Goal: Information Seeking & Learning: Learn about a topic

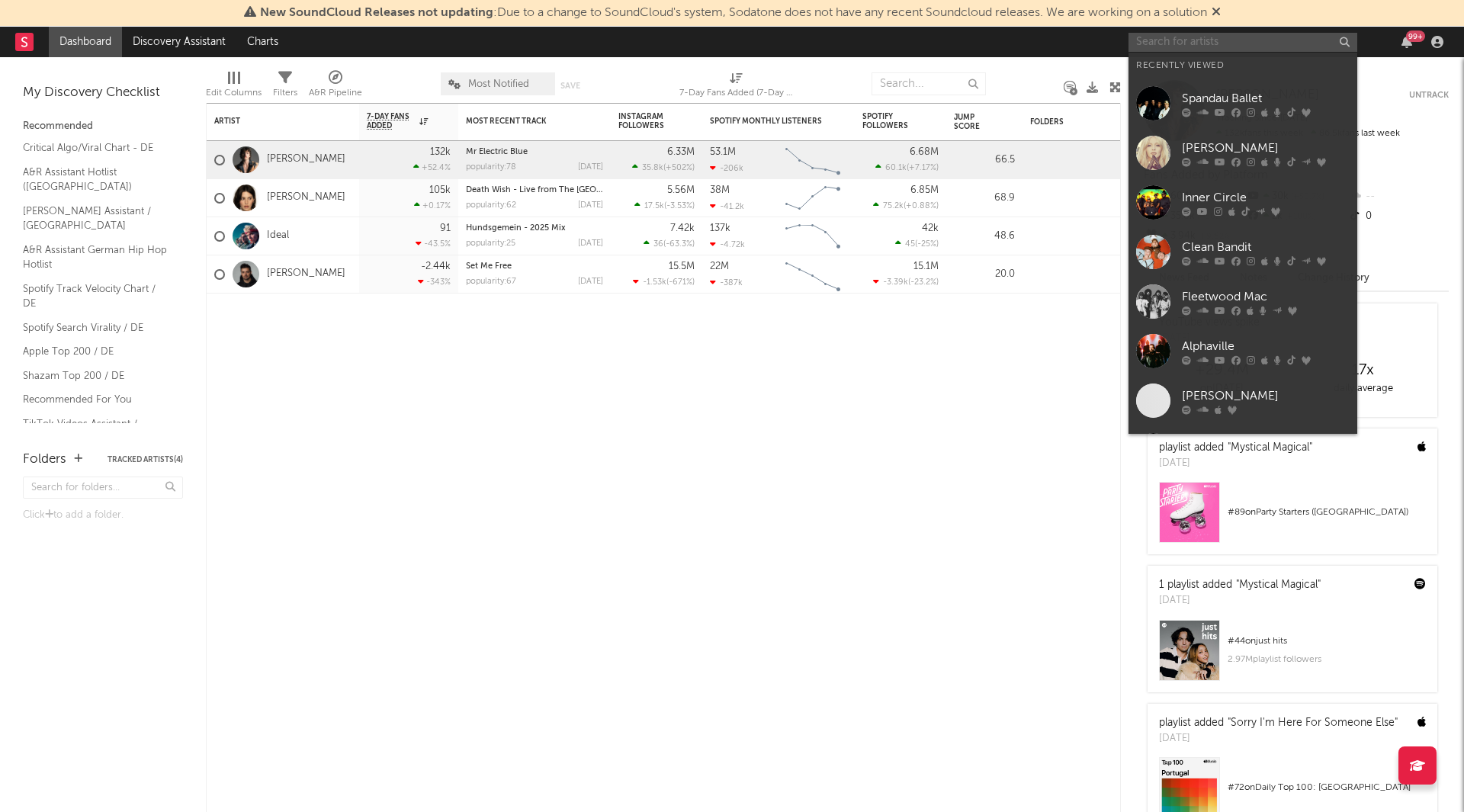
click at [1208, 45] on input "text" at bounding box center [1243, 42] width 229 height 19
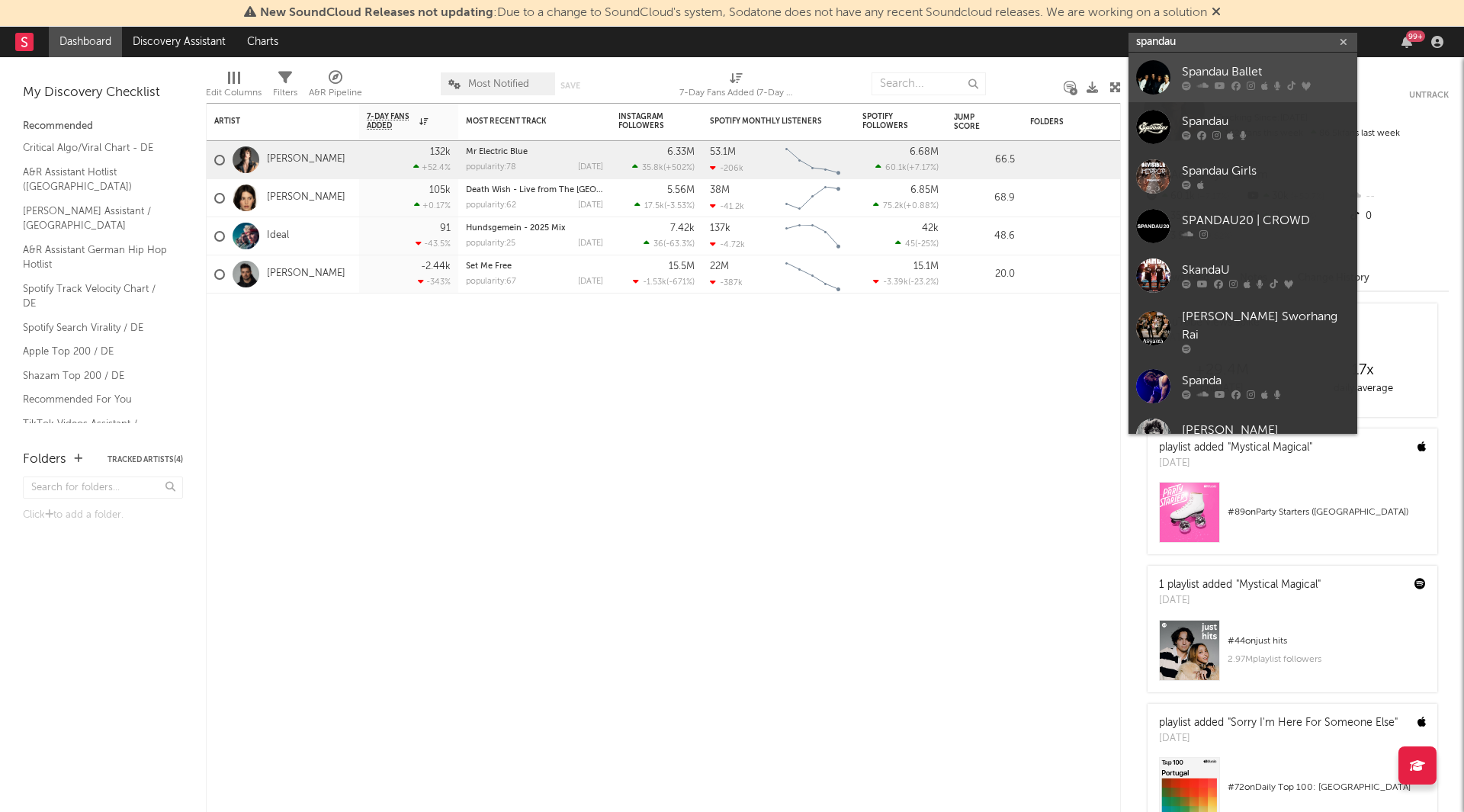
type input "spandau"
click at [1208, 70] on div "Spandau Ballet" at bounding box center [1266, 73] width 167 height 19
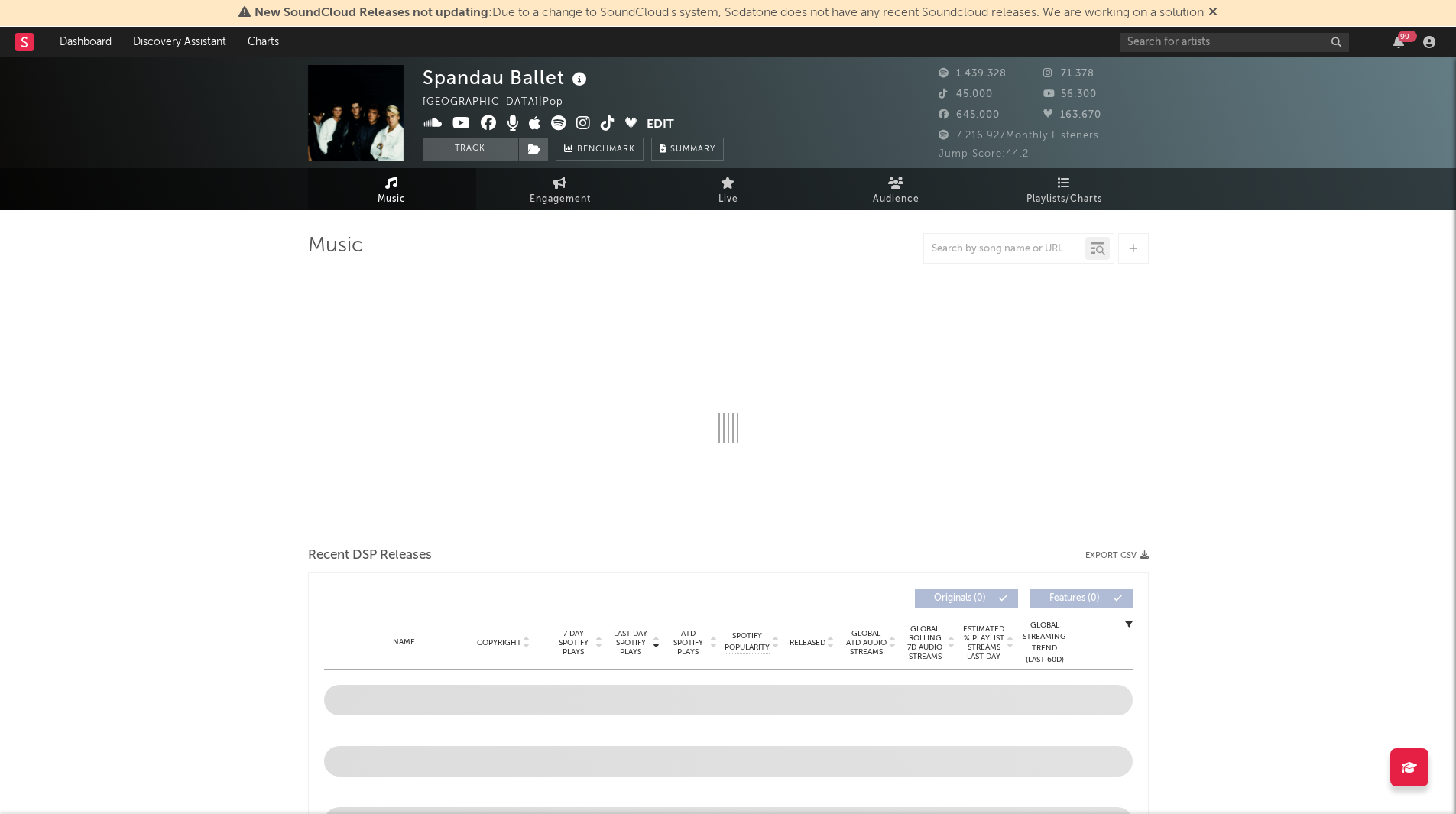
select select "6m"
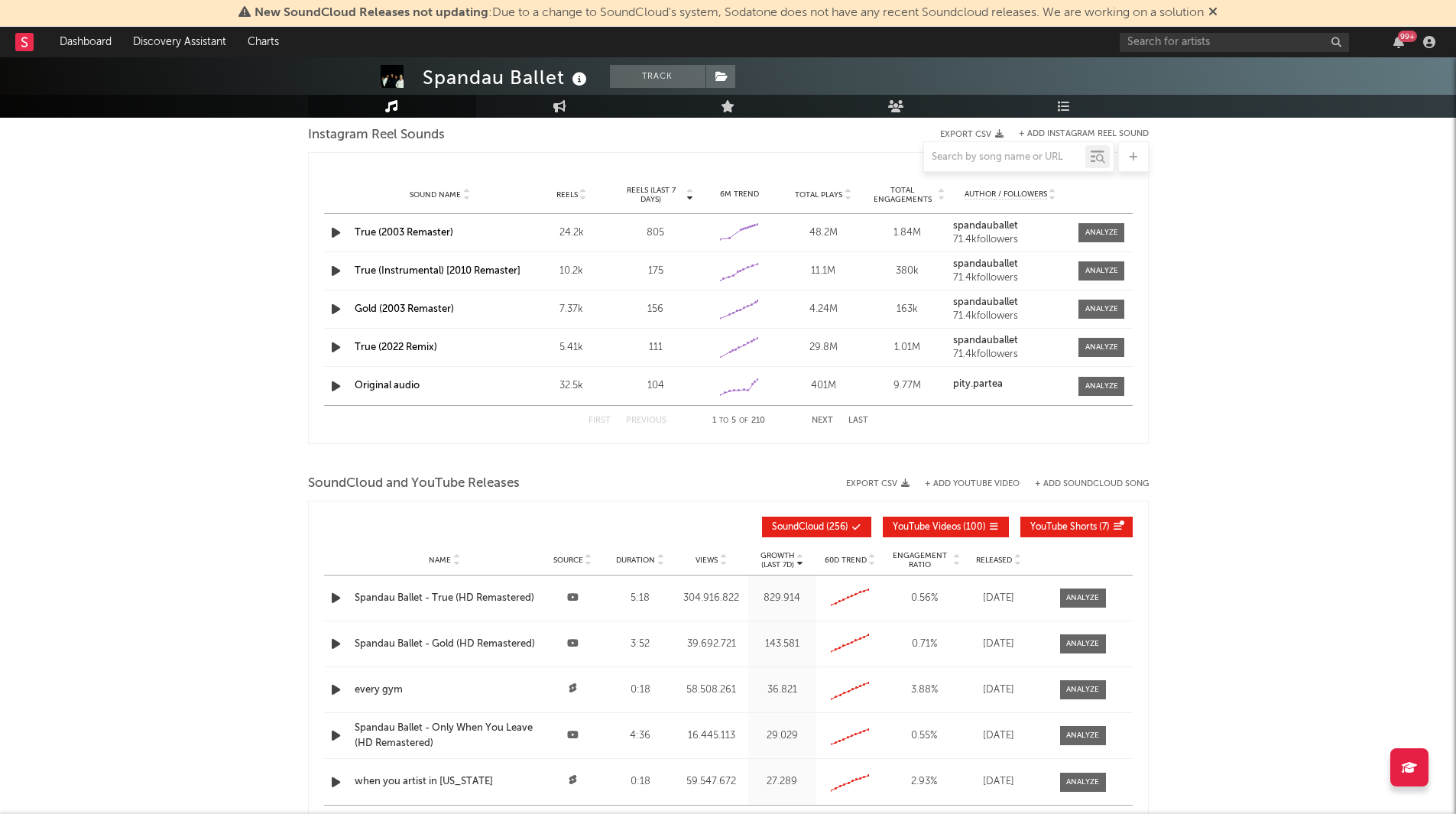
scroll to position [1552, 0]
